Goal: Check status: Check status

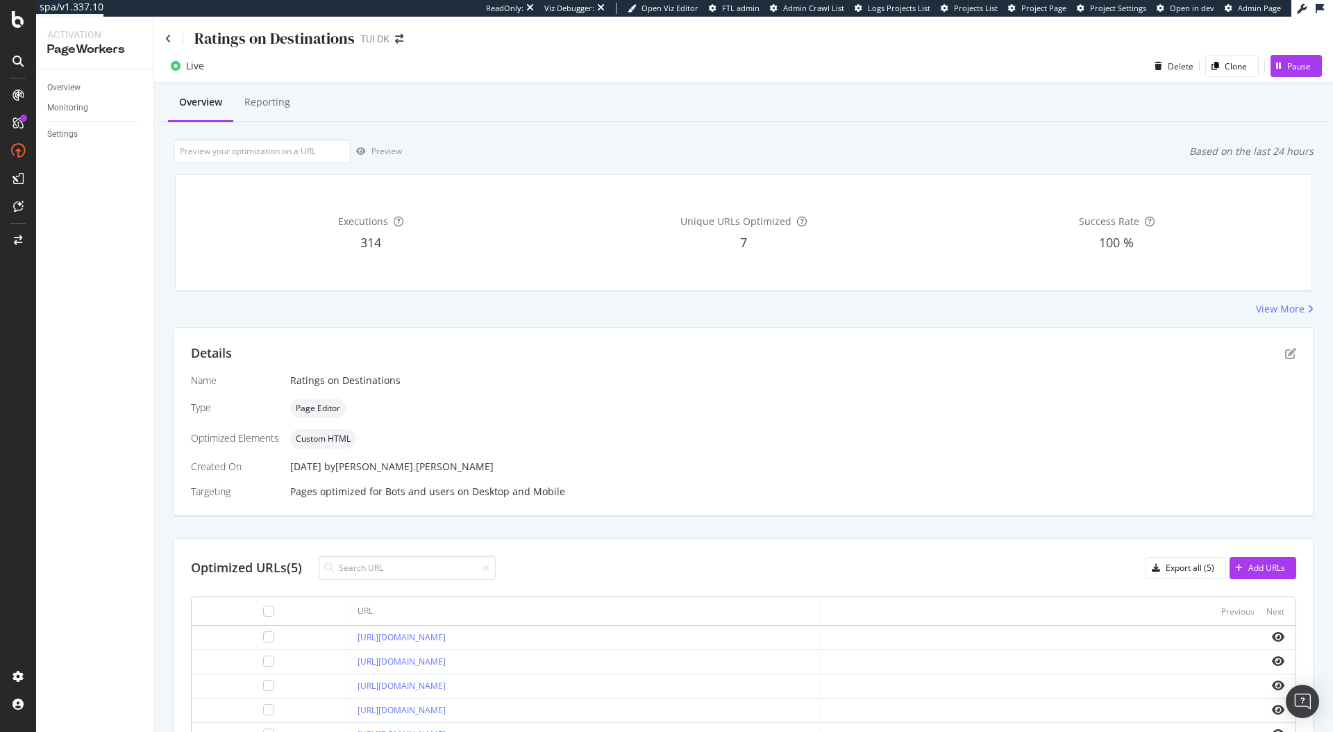
scroll to position [15, 0]
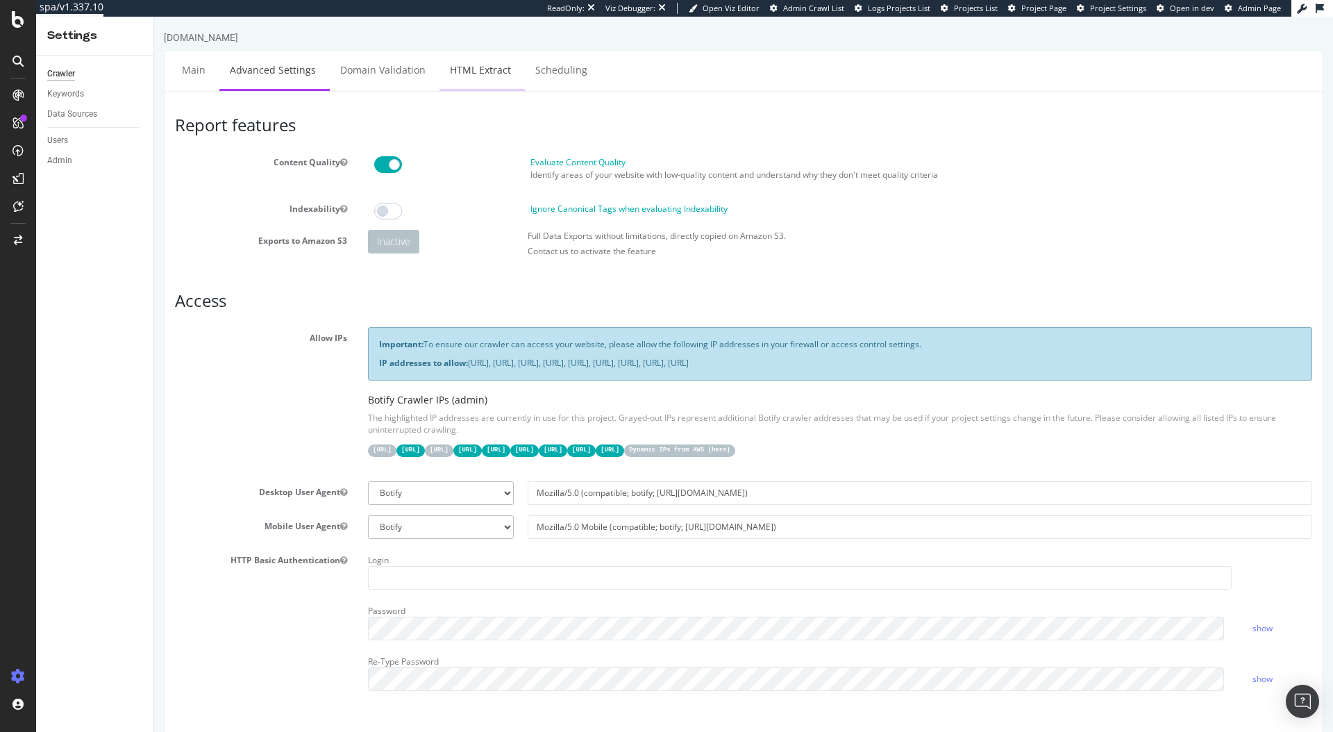
click at [486, 77] on link "HTML Extract" at bounding box center [480, 70] width 82 height 38
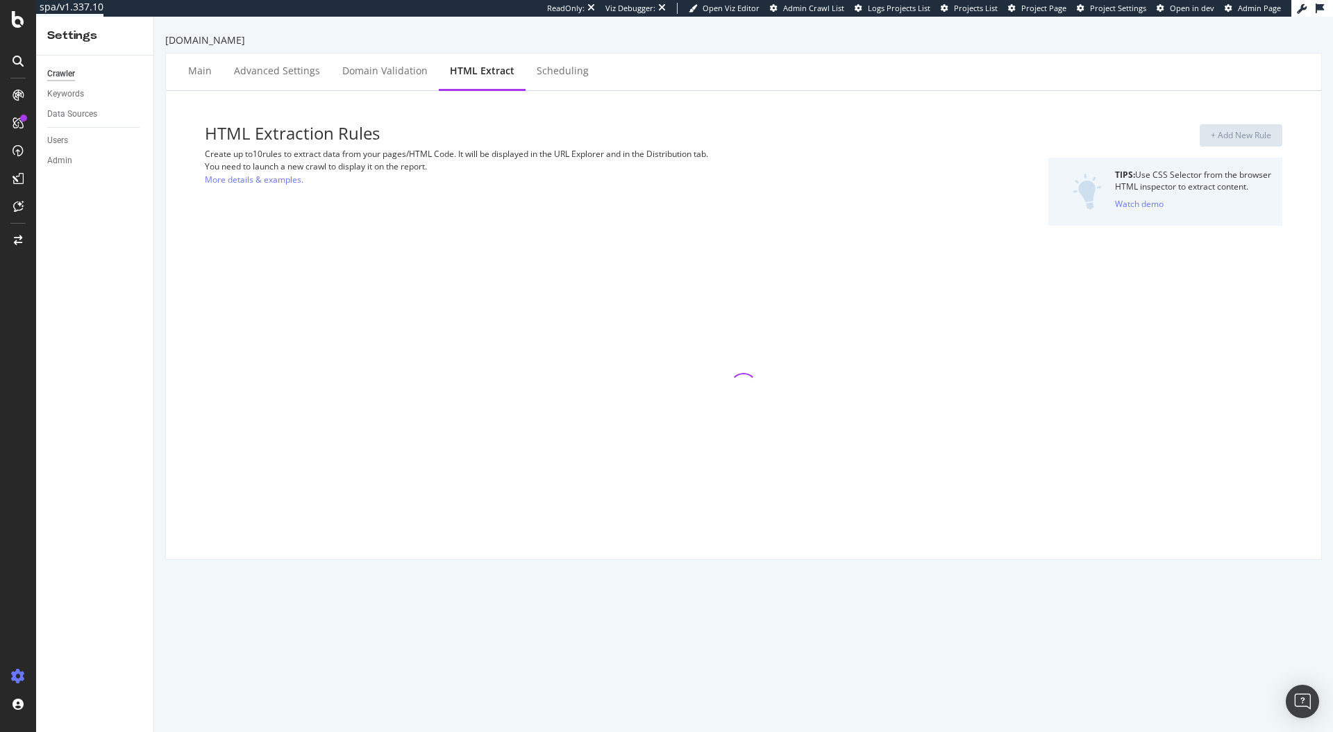
select select "exist"
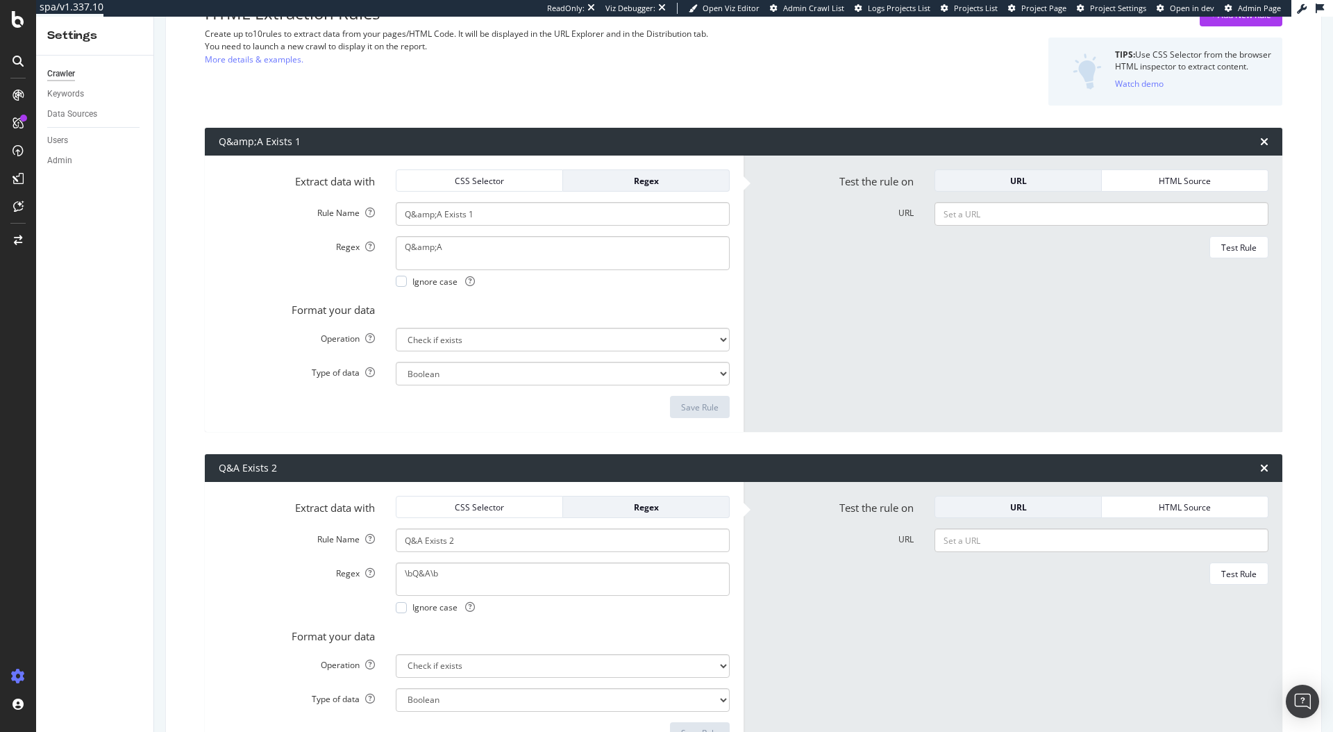
scroll to position [242, 0]
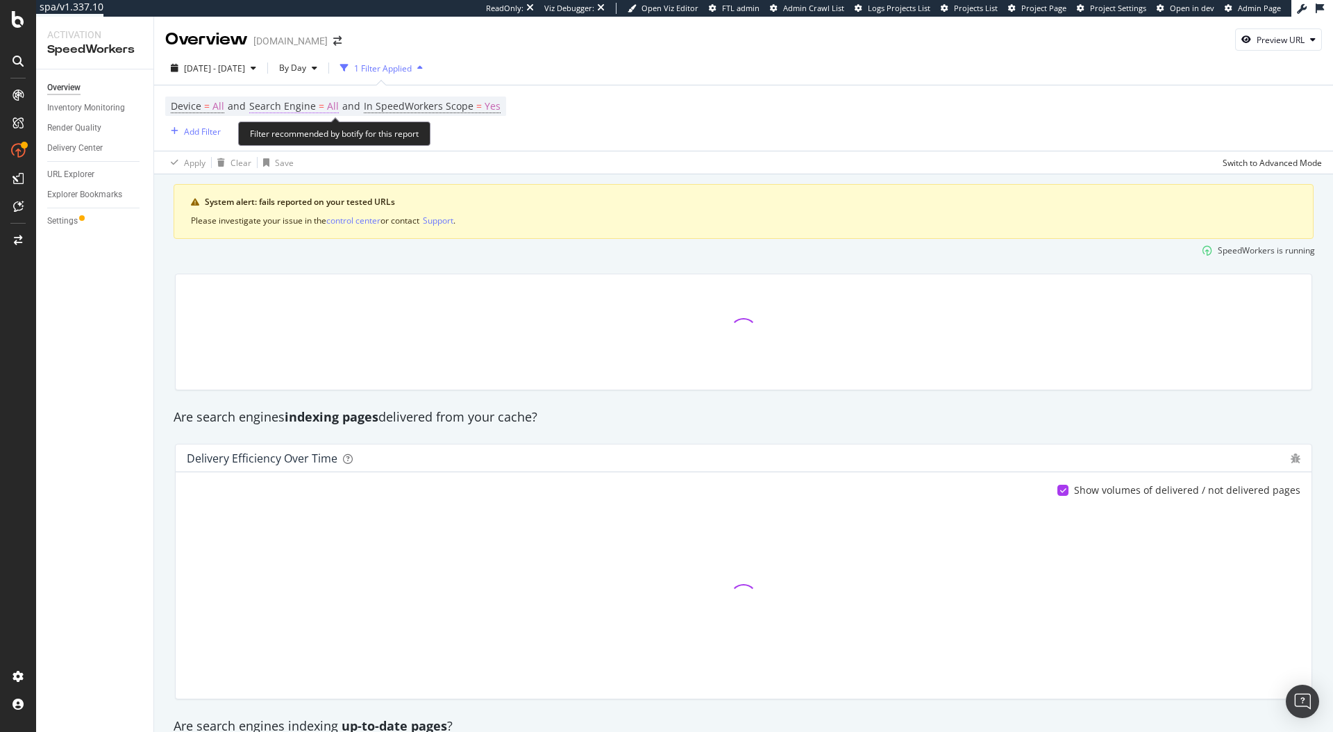
click at [278, 103] on span "Search Engine" at bounding box center [282, 105] width 67 height 13
click at [322, 134] on span "All Search Engines" at bounding box center [300, 139] width 72 height 12
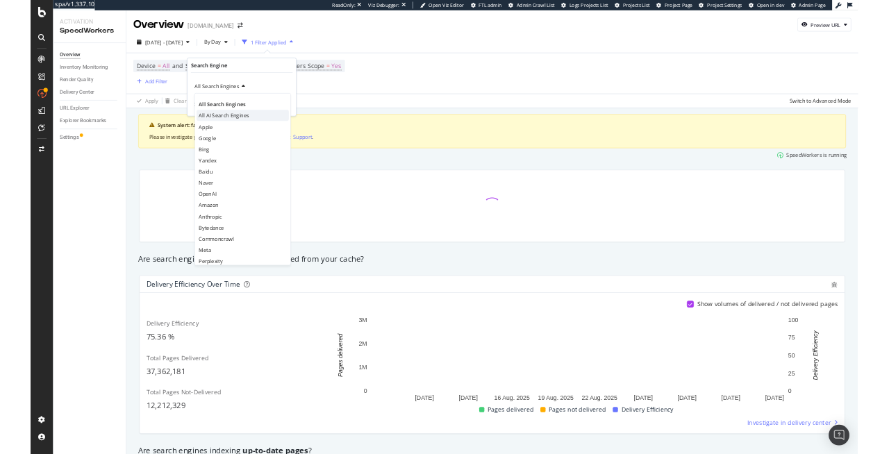
scroll to position [29, 0]
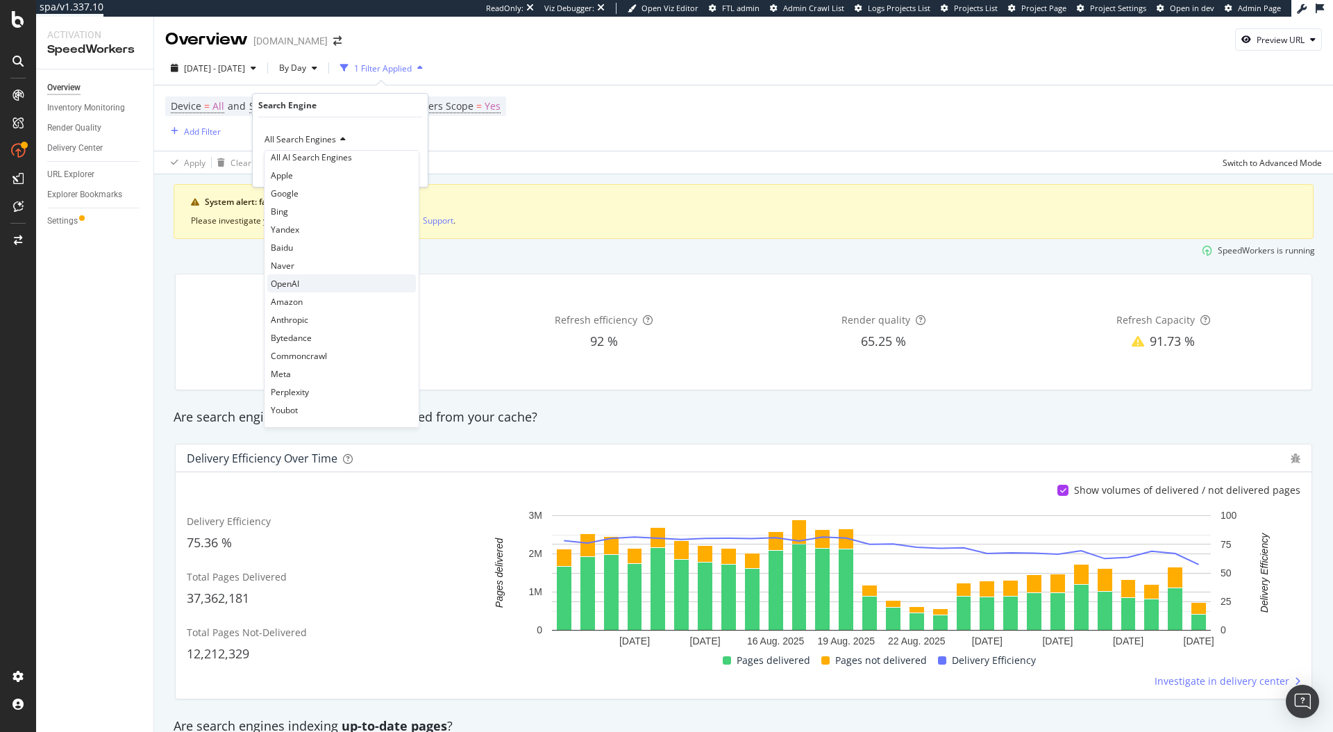
click at [327, 279] on div "OpenAI" at bounding box center [341, 283] width 149 height 18
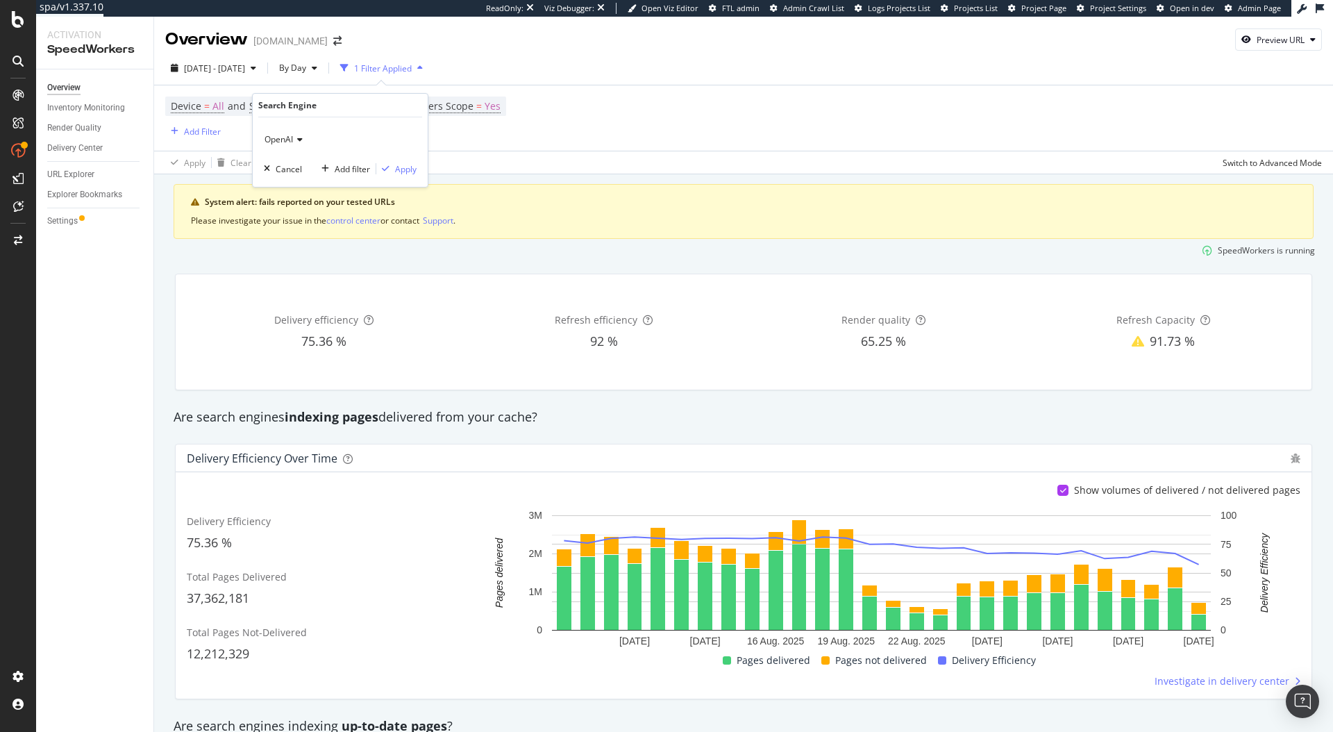
click at [417, 168] on div "OpenAI Cancel Add filter Apply" at bounding box center [340, 151] width 175 height 69
click at [412, 169] on div "Apply" at bounding box center [406, 169] width 22 height 12
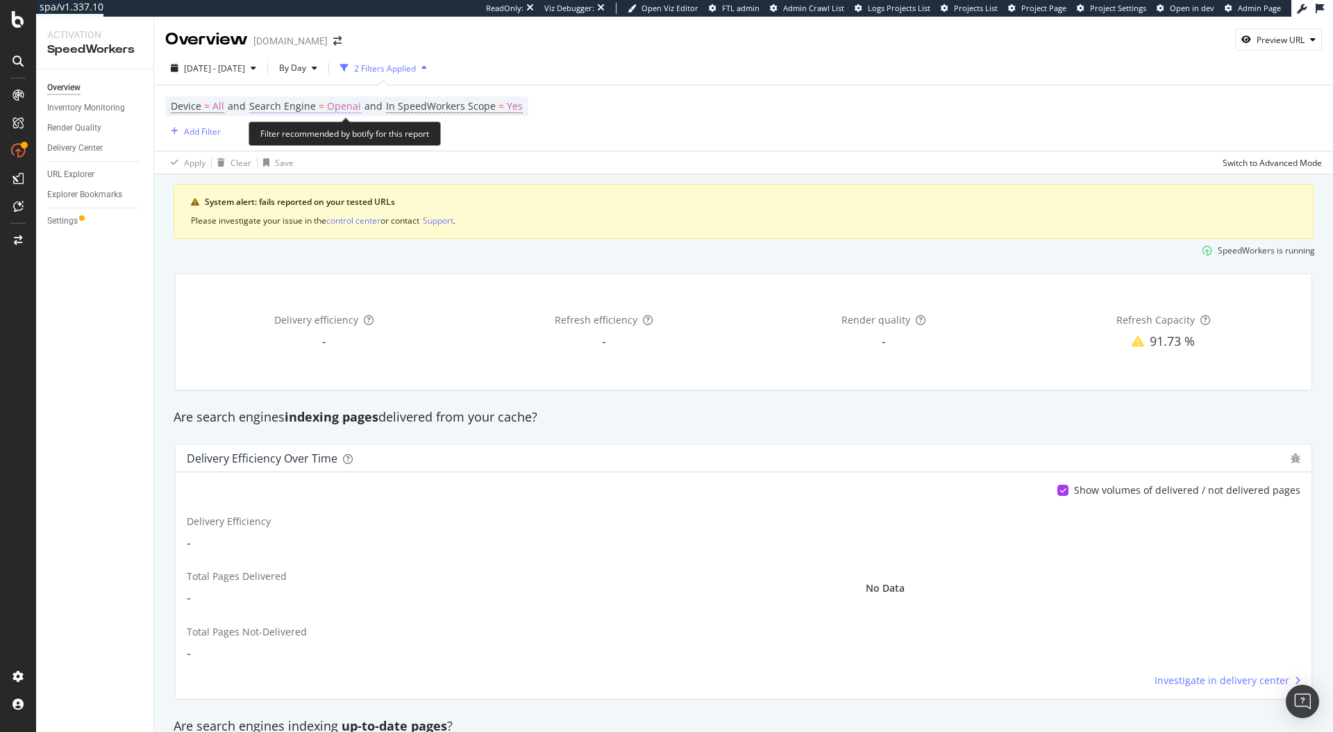
click at [308, 104] on span "Search Engine" at bounding box center [282, 105] width 67 height 13
click at [286, 142] on span "OpenAI" at bounding box center [278, 139] width 28 height 12
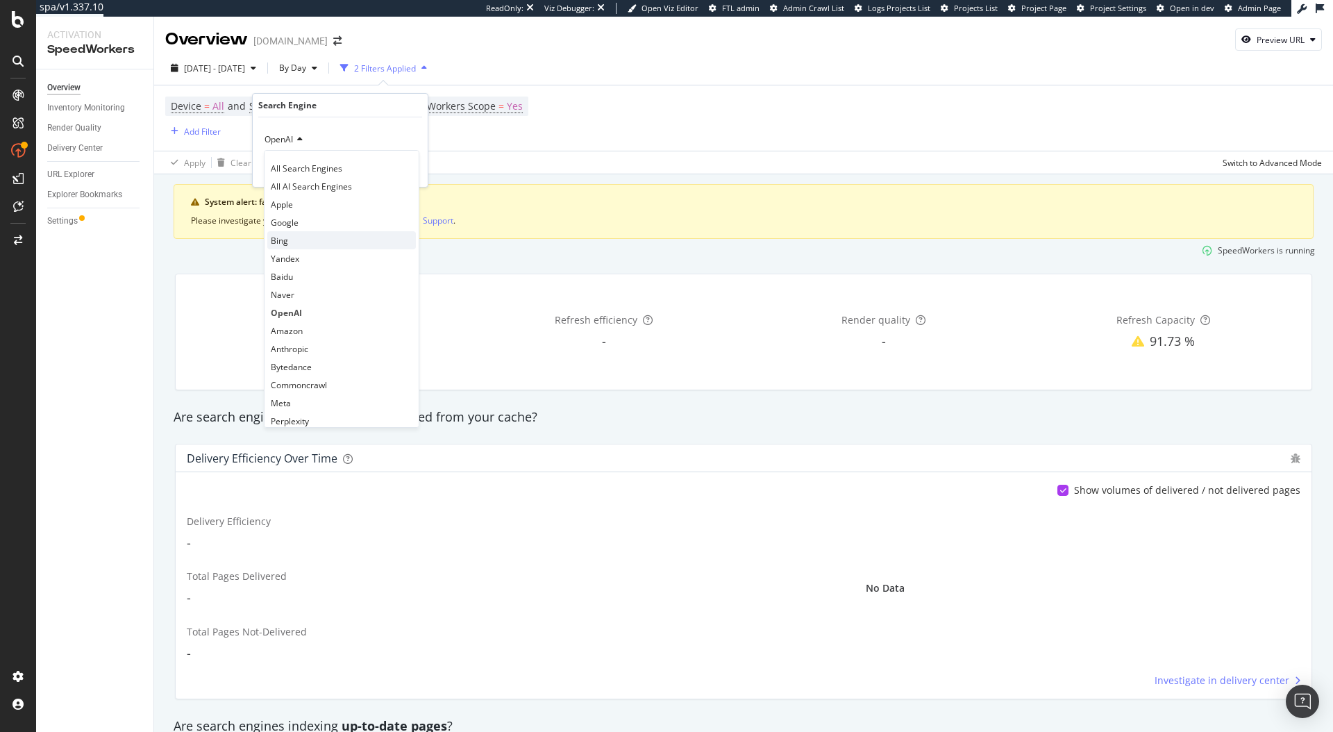
click at [312, 240] on div "Bing" at bounding box center [341, 240] width 149 height 18
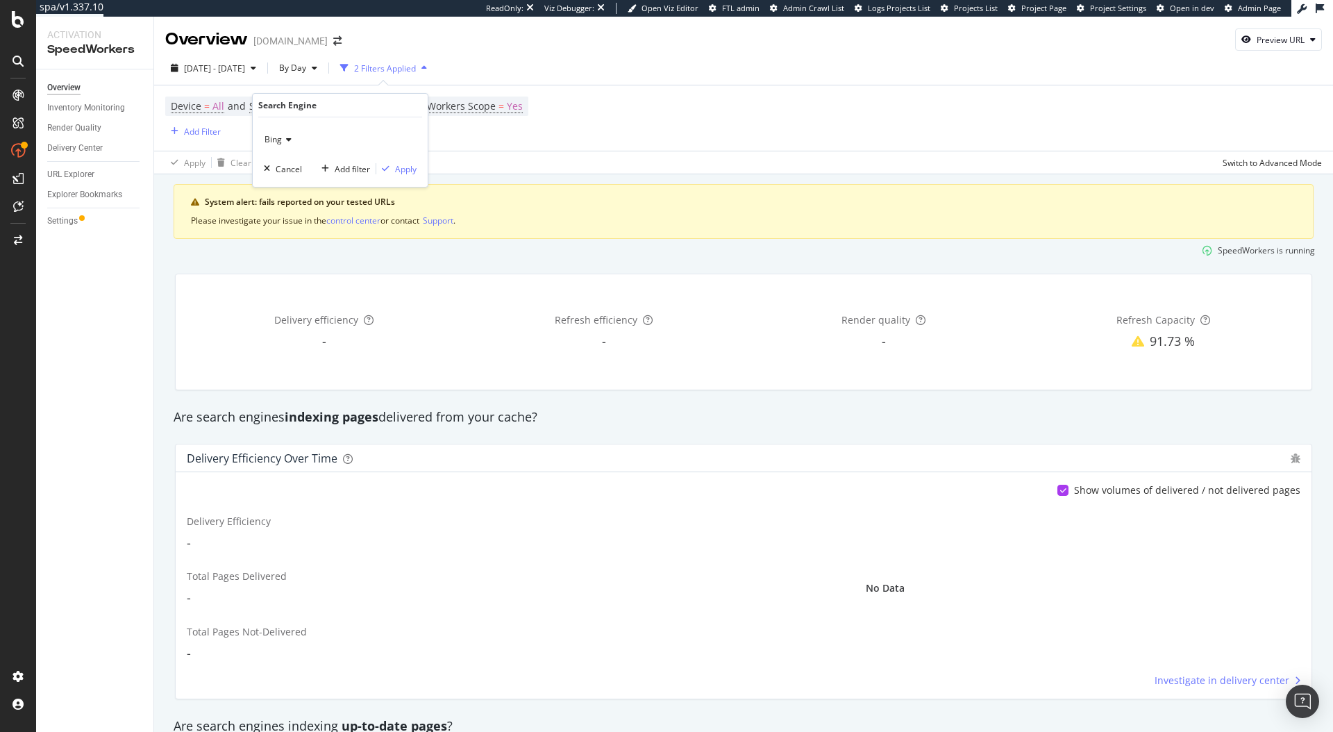
click at [393, 176] on div "Bing Cancel Add filter Apply" at bounding box center [340, 151] width 175 height 69
click at [404, 167] on div "Apply" at bounding box center [406, 169] width 22 height 12
click at [322, 104] on span "=" at bounding box center [322, 105] width 6 height 13
click at [662, 88] on div "Device = All and Search Engine = Bing and In SpeedWorkers Scope = Yes Add Filter" at bounding box center [743, 117] width 1157 height 65
click at [303, 106] on span "Search Engine" at bounding box center [282, 105] width 67 height 13
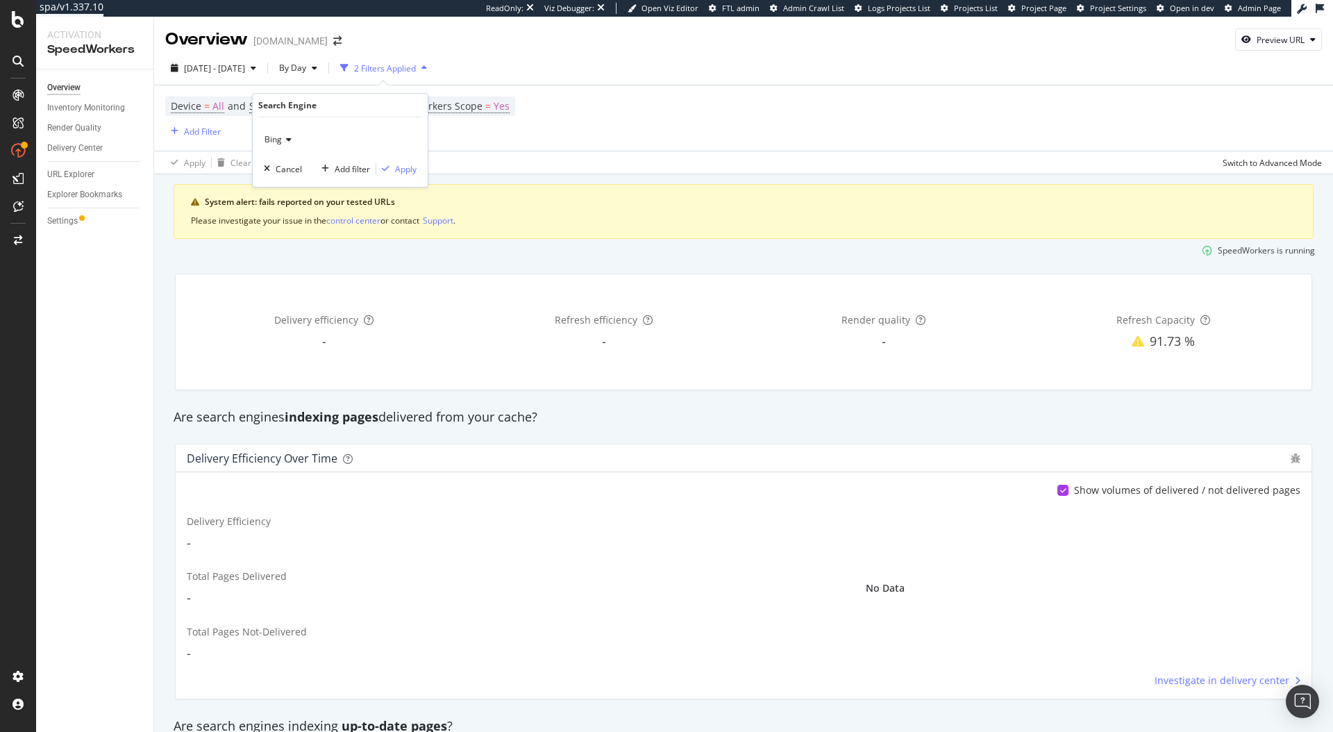
click at [287, 138] on icon at bounding box center [287, 139] width 10 height 8
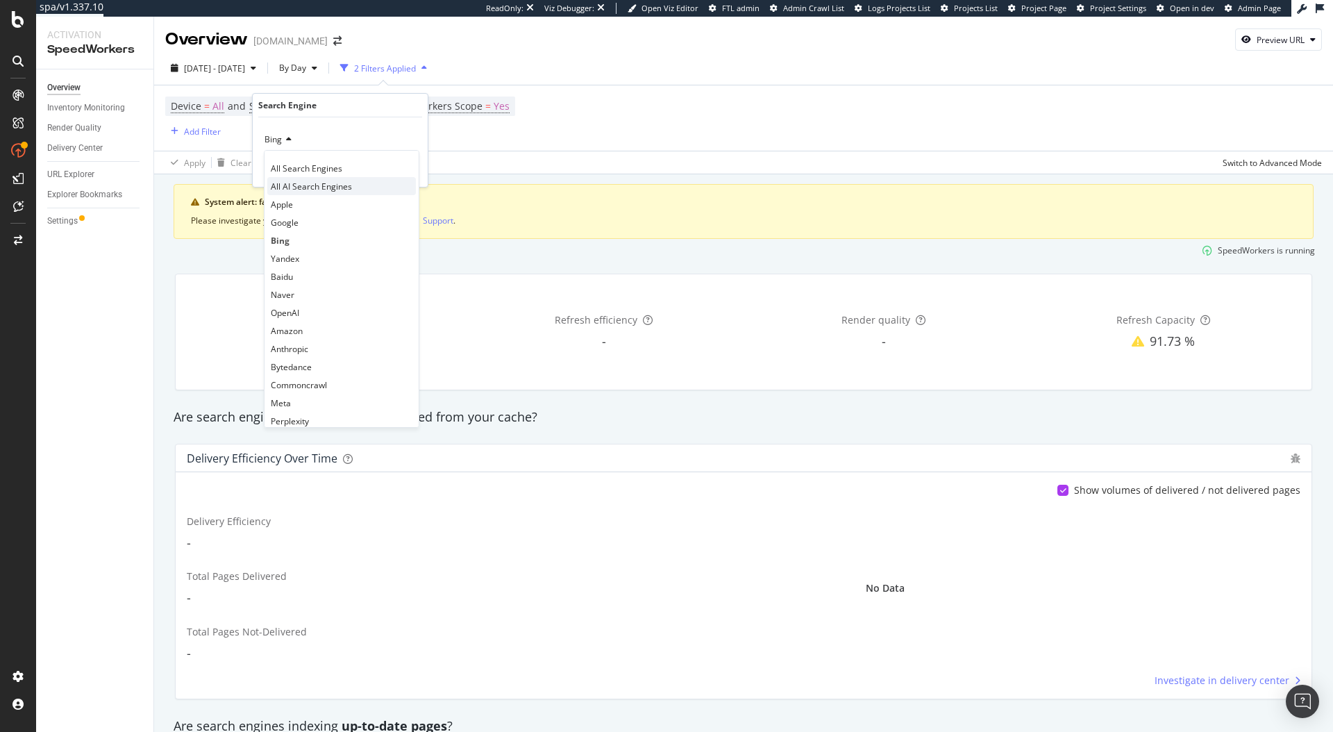
click at [310, 185] on span "All AI Search Engines" at bounding box center [311, 186] width 81 height 12
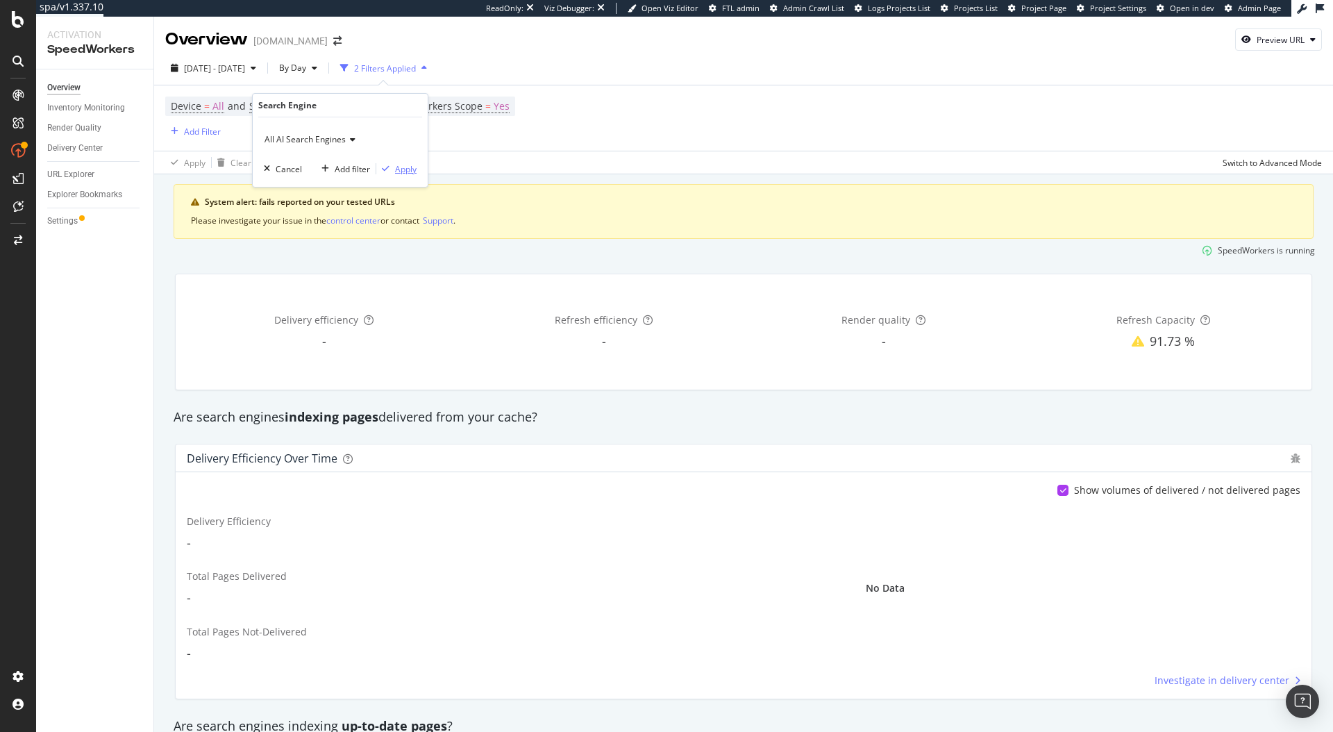
click at [396, 168] on div "Apply" at bounding box center [406, 169] width 22 height 12
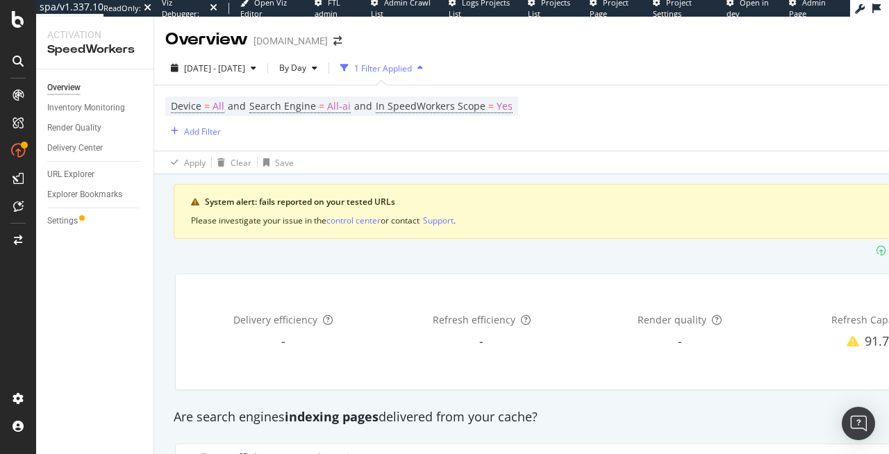
click at [548, 124] on div "Device = All and Search Engine = All-ai and In SpeedWorkers Scope = Yes Add Fil…" at bounding box center [580, 117] width 830 height 65
click at [655, 110] on div "Device = All and Search Engine = All-ai and In SpeedWorkers Scope = Yes Add Fil…" at bounding box center [580, 117] width 830 height 65
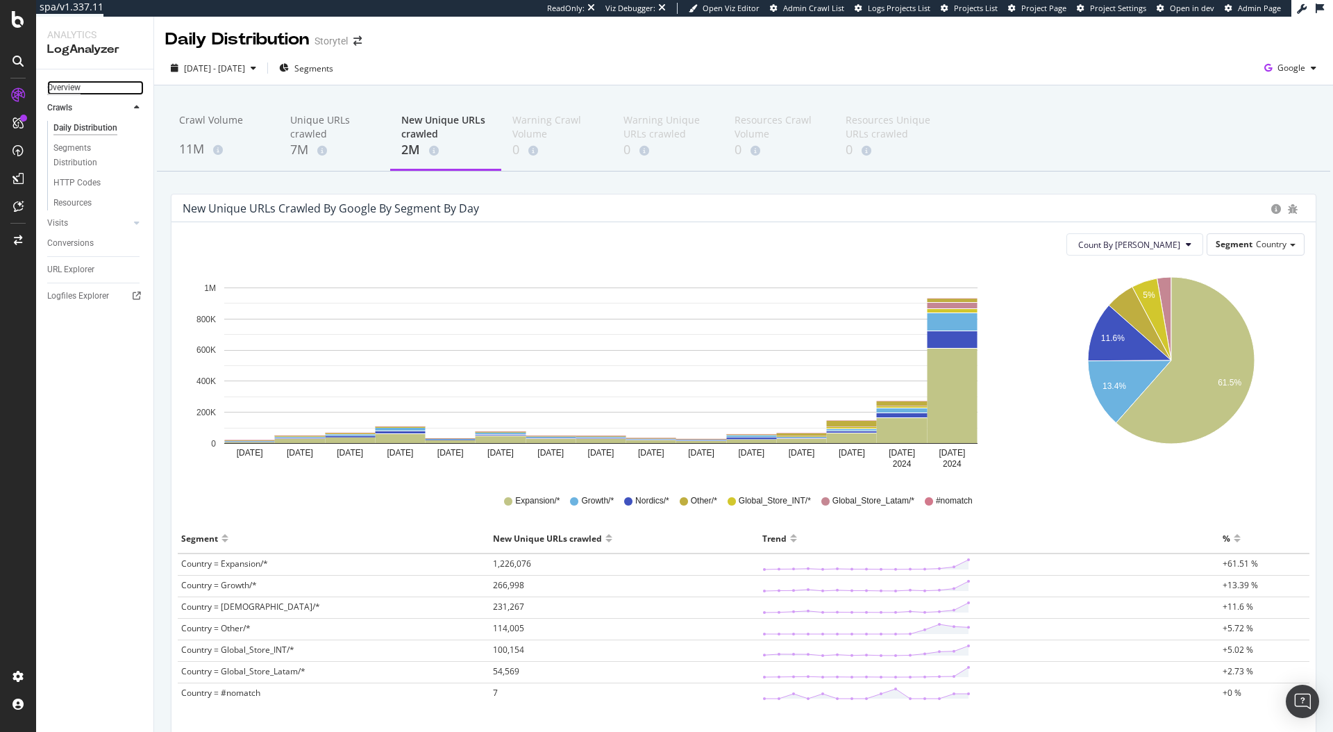
click at [61, 90] on div "Overview" at bounding box center [63, 88] width 33 height 15
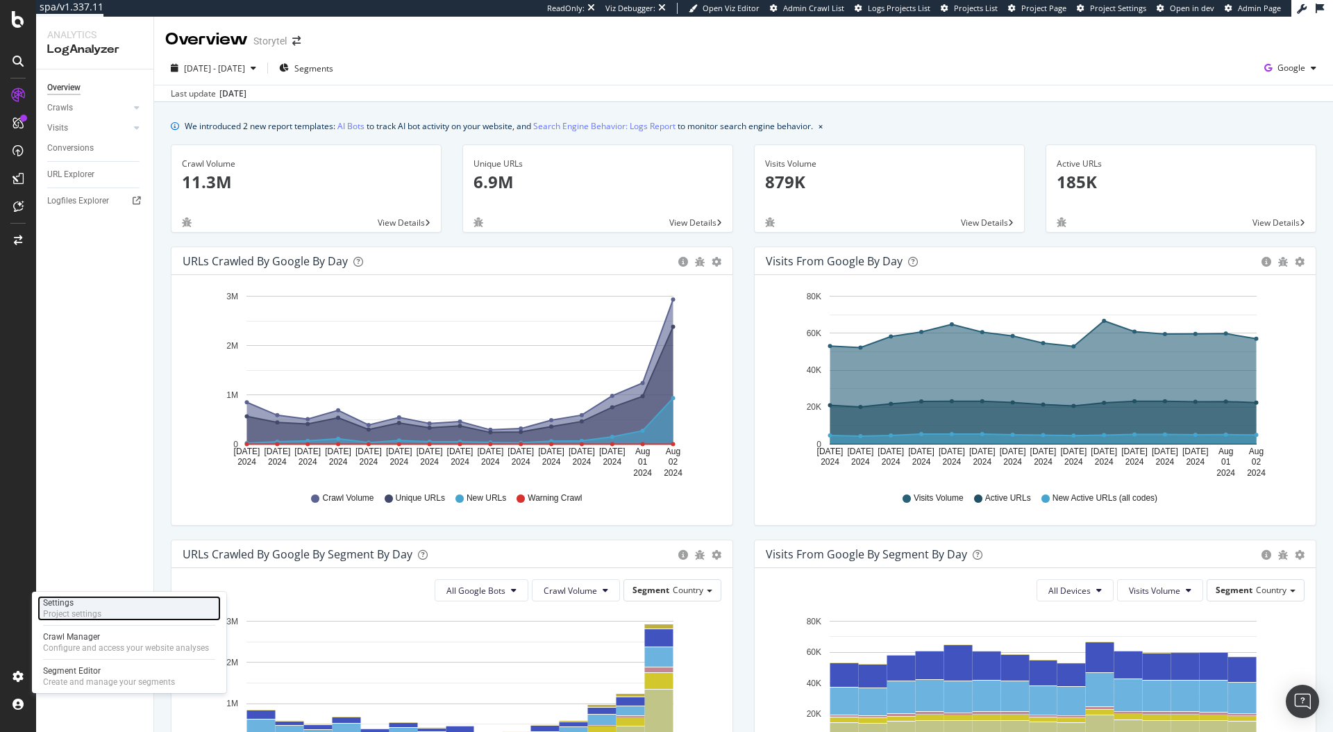
click at [103, 613] on div "Settings Project settings" at bounding box center [128, 608] width 183 height 25
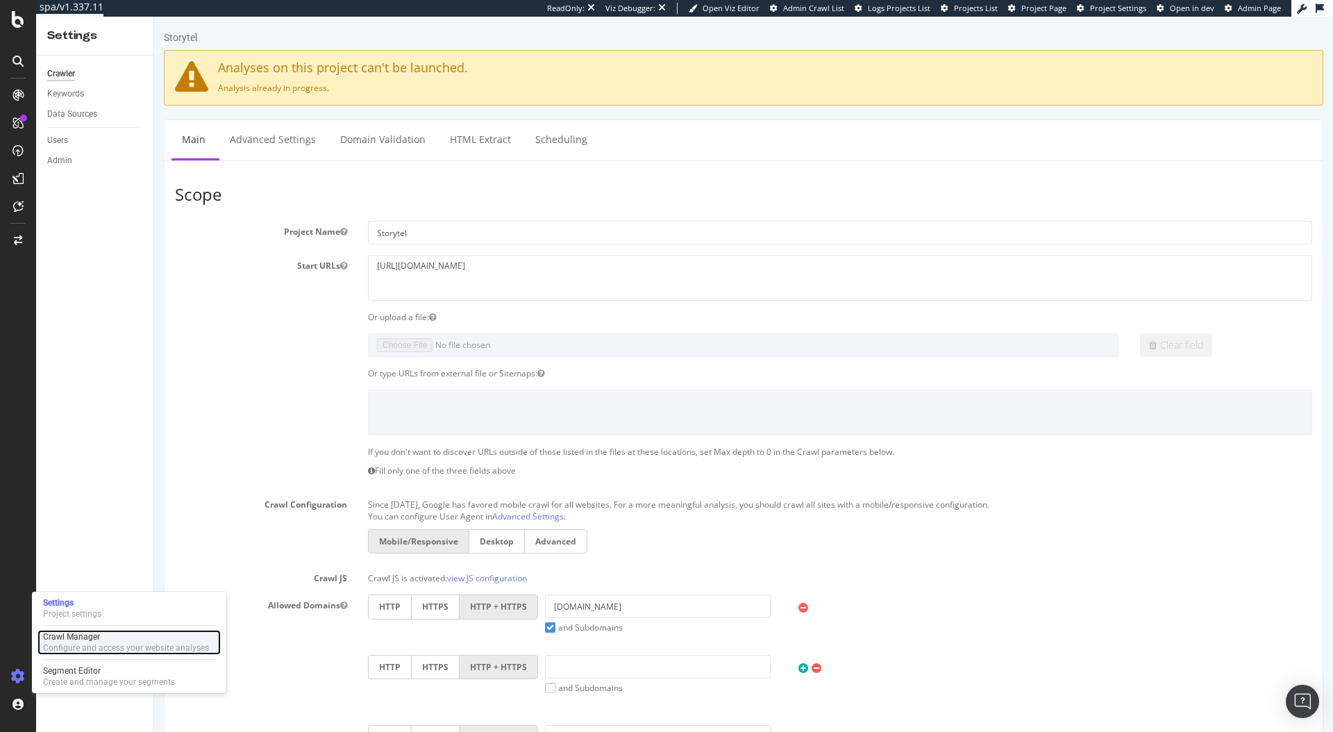
click at [115, 650] on div "Configure and access your website analyses" at bounding box center [126, 647] width 166 height 11
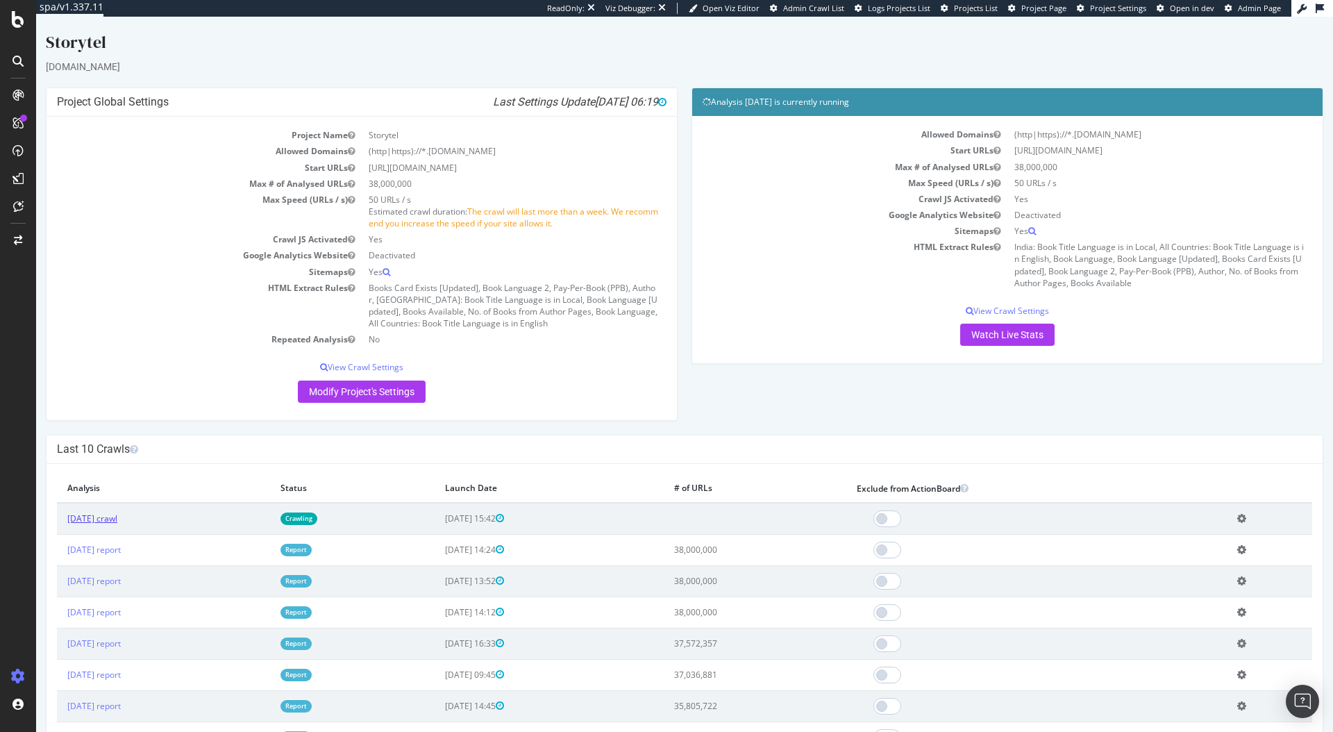
click at [117, 517] on link "[DATE] crawl" at bounding box center [92, 518] width 50 height 12
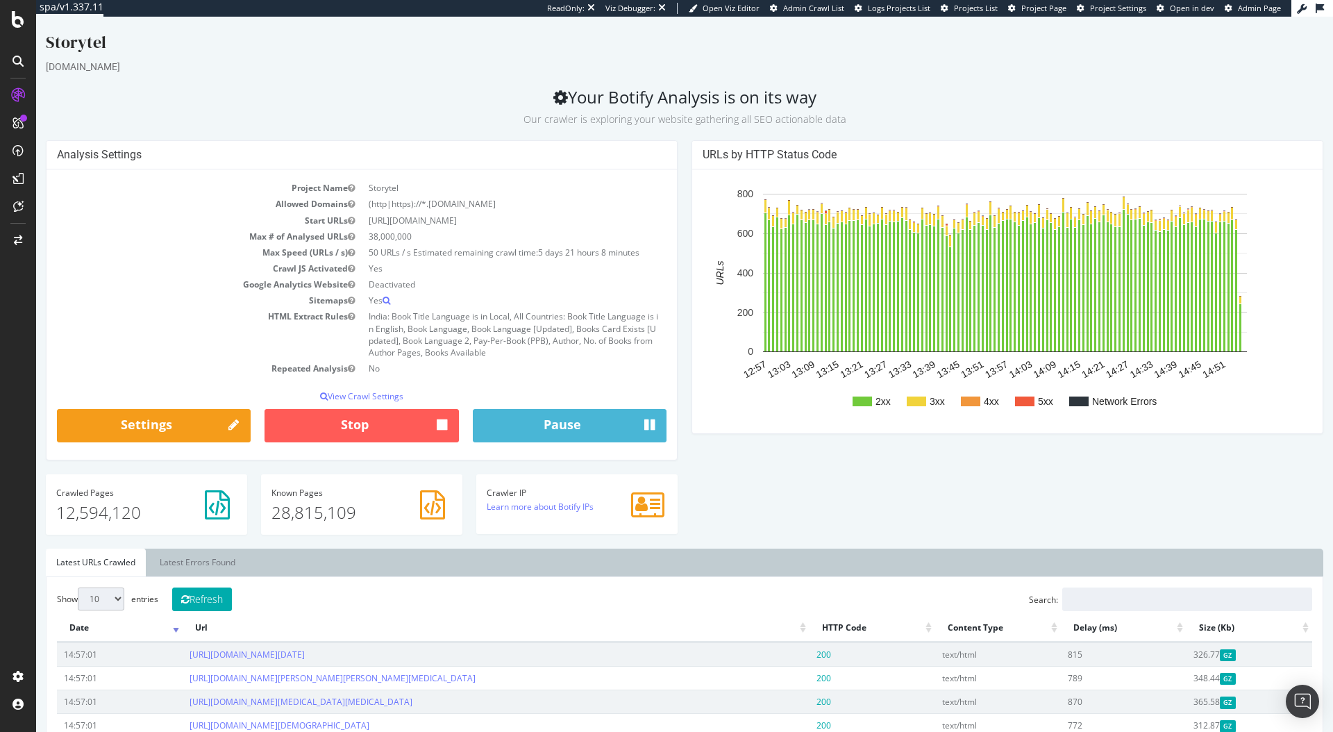
drag, startPoint x: 371, startPoint y: 242, endPoint x: 395, endPoint y: 243, distance: 24.3
click at [395, 243] on td "38,000,000" at bounding box center [514, 236] width 305 height 16
click at [347, 147] on div "Analysis Settings" at bounding box center [362, 155] width 630 height 28
click at [1041, 66] on div "[DOMAIN_NAME]" at bounding box center [684, 67] width 1277 height 14
drag, startPoint x: 141, startPoint y: 512, endPoint x: 54, endPoint y: 507, distance: 86.9
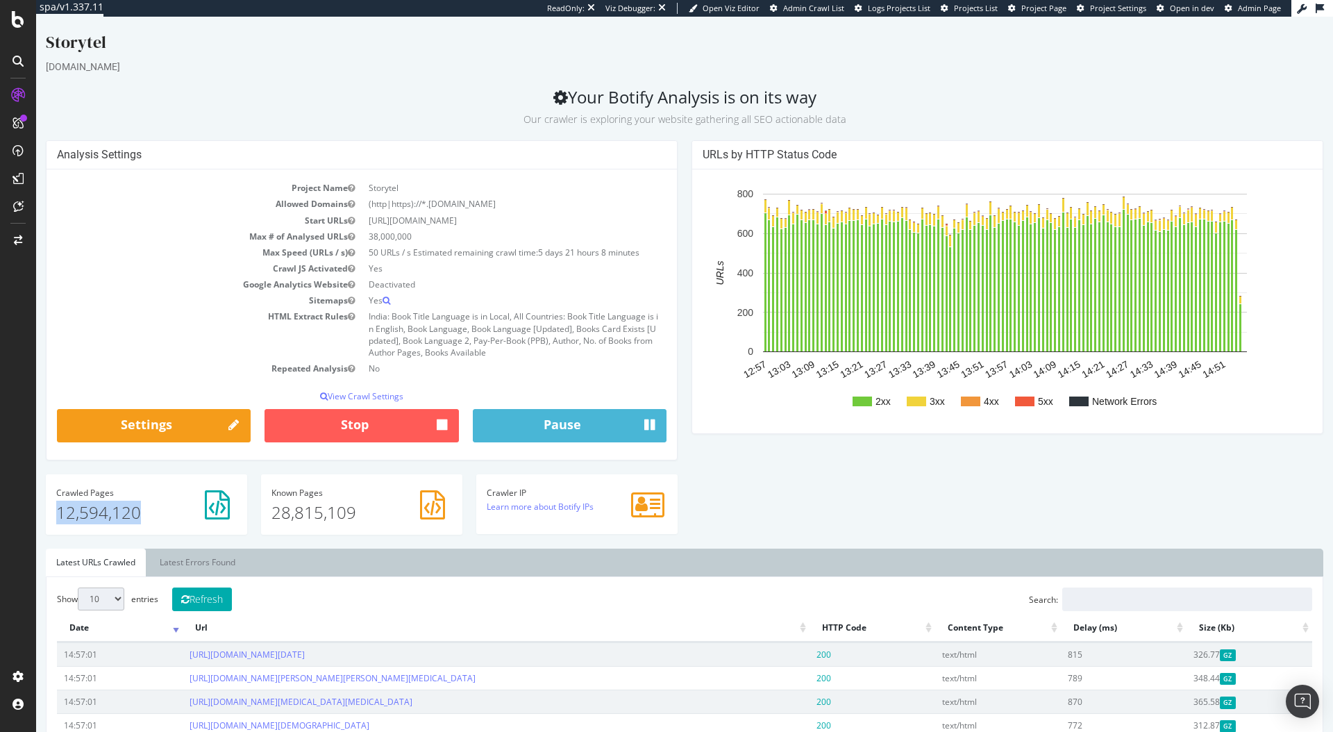
click at [54, 507] on div "Crawled Pages 12,594,120" at bounding box center [146, 504] width 201 height 60
click at [75, 512] on p "12,594,120" at bounding box center [146, 513] width 180 height 24
drag, startPoint x: 75, startPoint y: 512, endPoint x: 49, endPoint y: 521, distance: 27.2
click at [49, 521] on div "Crawled Pages 12,594,120" at bounding box center [146, 504] width 201 height 60
click at [86, 526] on div "Crawled Pages 12,594,120" at bounding box center [146, 504] width 201 height 60
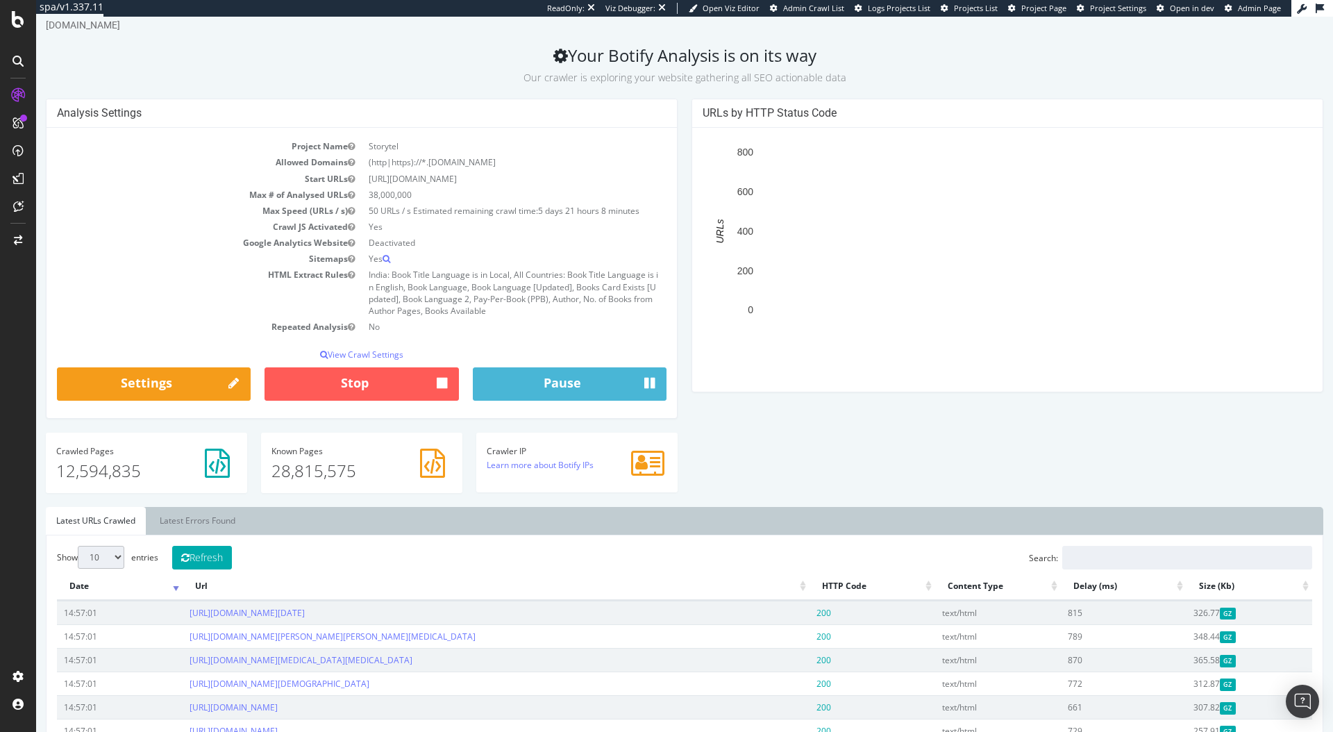
scroll to position [44, 0]
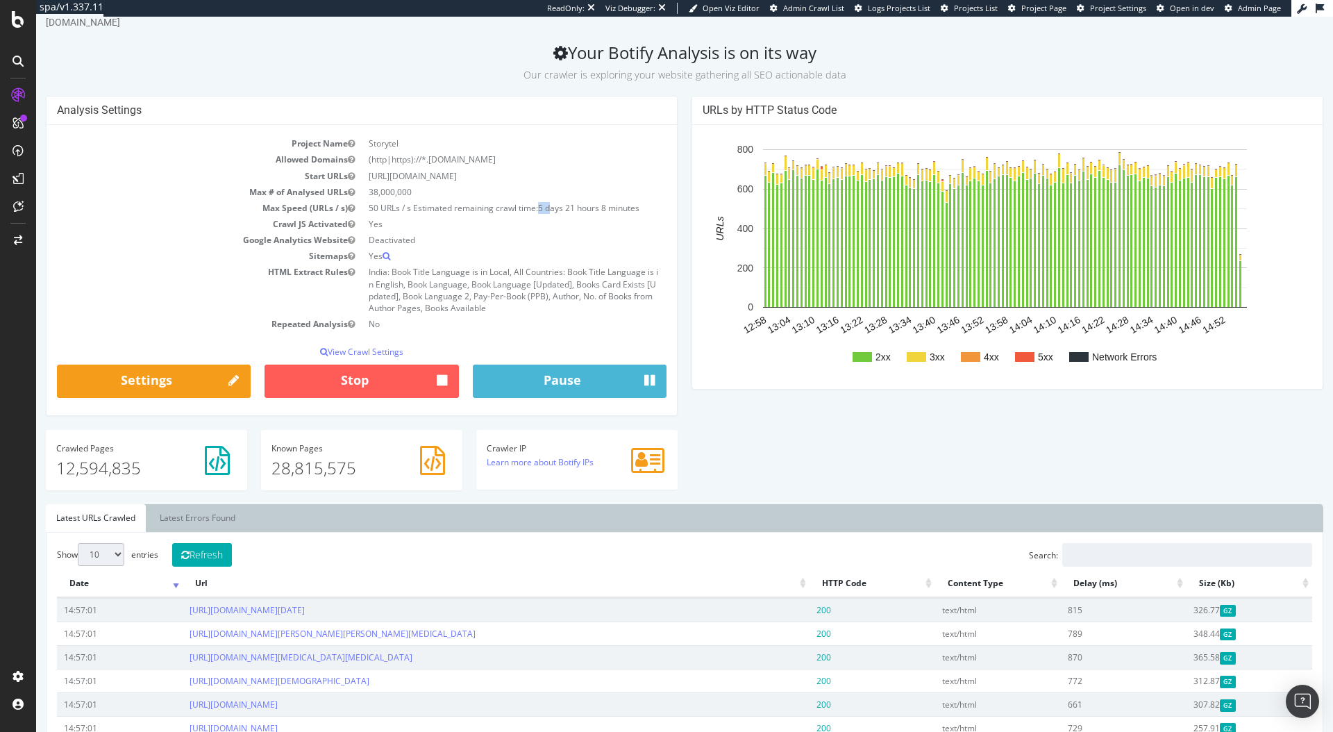
drag, startPoint x: 539, startPoint y: 207, endPoint x: 548, endPoint y: 208, distance: 8.4
click at [548, 208] on span "5 days 21 hours 8 minutes" at bounding box center [588, 208] width 101 height 12
click at [980, 28] on div "[DOMAIN_NAME]" at bounding box center [684, 22] width 1277 height 14
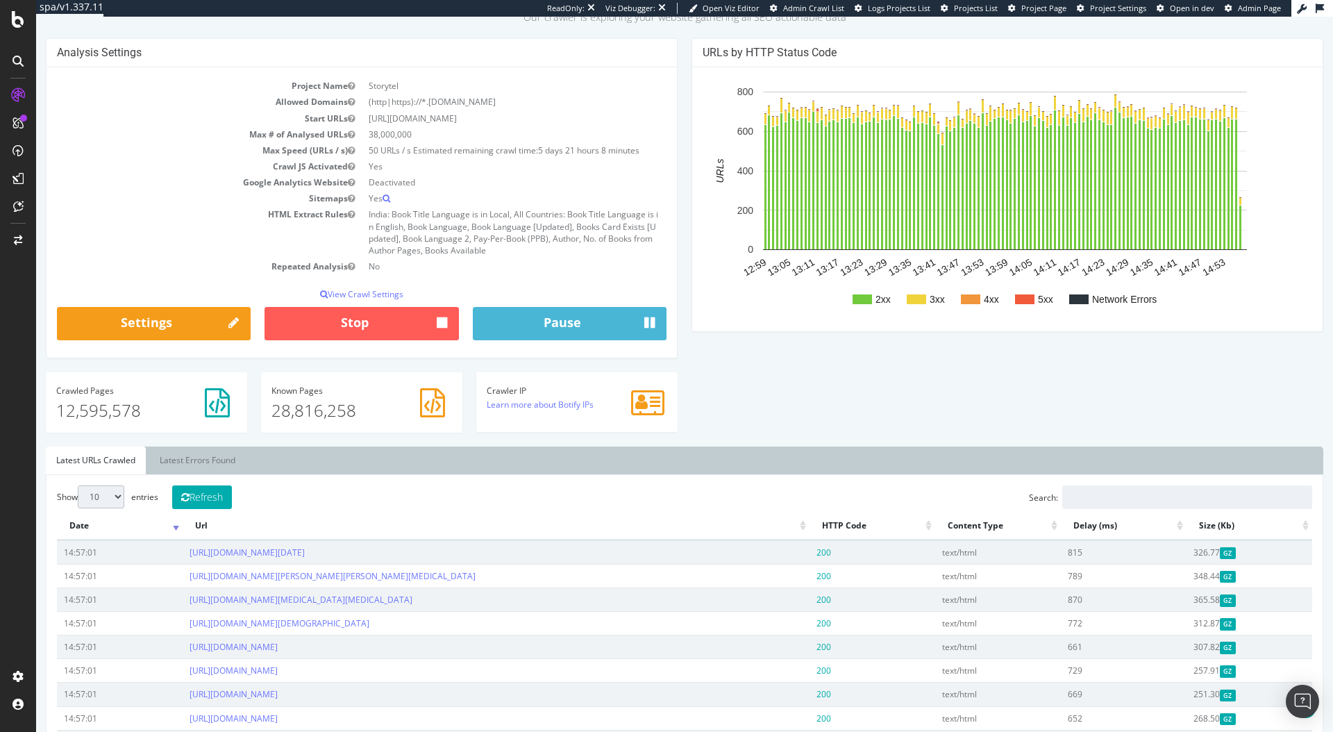
scroll to position [0, 0]
